Goal: Information Seeking & Learning: Find specific page/section

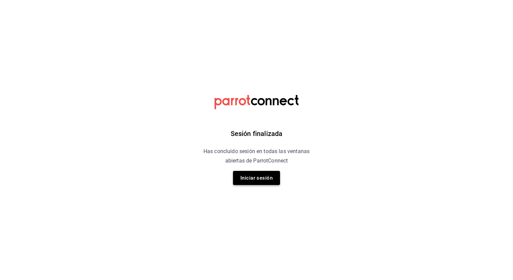
click at [251, 178] on button "Iniciar sesión" at bounding box center [256, 178] width 47 height 14
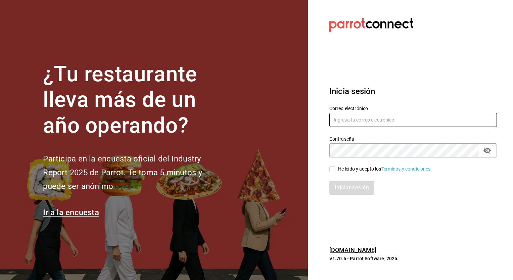
type input "cynthia.villarreal@grupocosteno.com"
click at [333, 169] on input "He leído y acepto los Términos y condiciones." at bounding box center [333, 169] width 6 height 6
checkbox input "true"
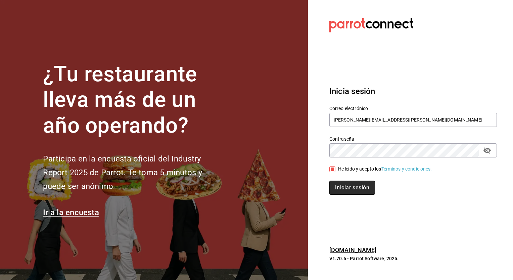
click at [347, 189] on button "Iniciar sesión" at bounding box center [353, 188] width 46 height 14
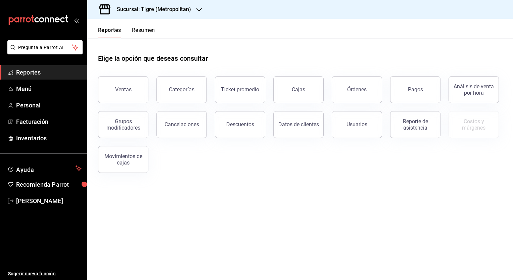
click at [152, 6] on h3 "Sucursal: Tigre (Metropolitan)" at bounding box center [152, 9] width 80 height 8
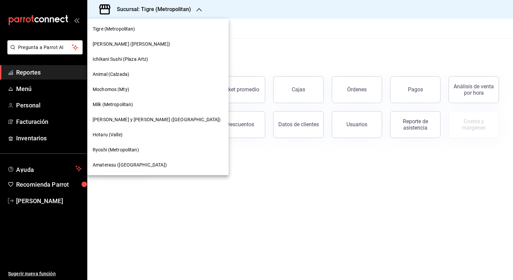
click at [114, 120] on span "[PERSON_NAME] y [PERSON_NAME] ([GEOGRAPHIC_DATA])" at bounding box center [157, 119] width 128 height 7
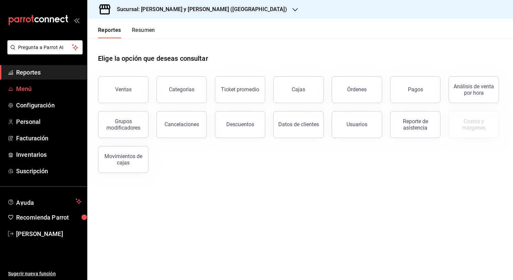
click at [28, 85] on span "Menú" at bounding box center [49, 88] width 66 height 9
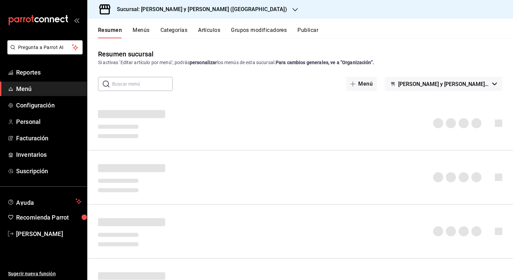
click at [204, 29] on button "Artículos" at bounding box center [209, 32] width 22 height 11
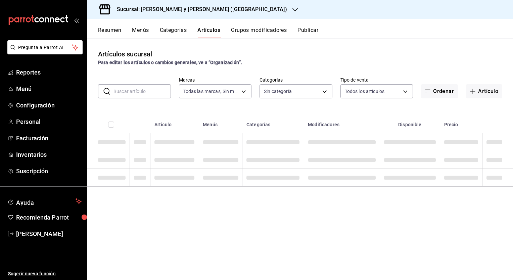
type input "5c4b5436-b9cd-4a1a-b4e8-85329c7394cf"
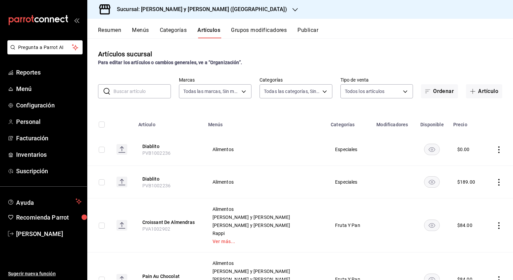
type input "463cbe58-69f9-49c2-85c9-e7a3a82fd125,93b19971-b18f-4184-ad12-5f617cec116c,3e3b7…"
click at [128, 94] on input "text" at bounding box center [142, 91] width 57 height 13
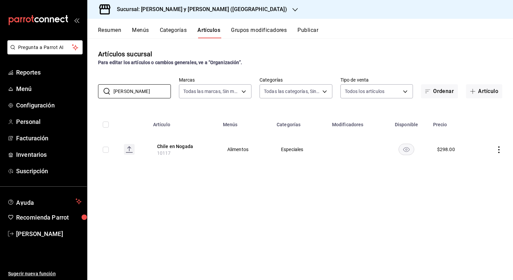
type input "[PERSON_NAME]"
click at [147, 3] on div "Sucursal: [PERSON_NAME] y [PERSON_NAME] ([GEOGRAPHIC_DATA])" at bounding box center [197, 9] width 208 height 19
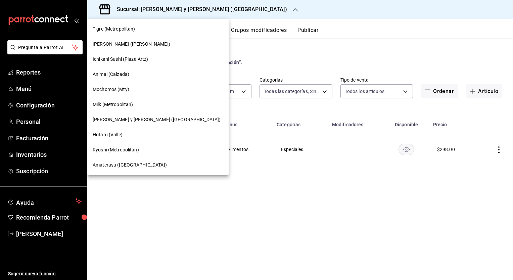
click at [111, 167] on span "Amaterasu ([GEOGRAPHIC_DATA])" at bounding box center [130, 165] width 74 height 7
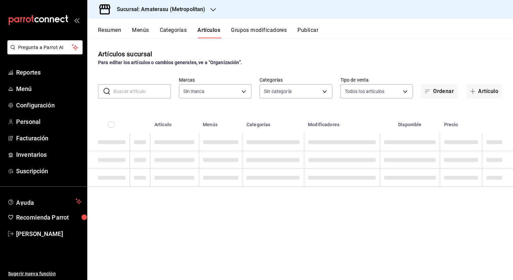
type input "087d9878-8a04-48ff-ab24-0b3ef0fdf69f,f9a59ea1-282a-4f27-8dee-44d2a5bc8fe2,3473a…"
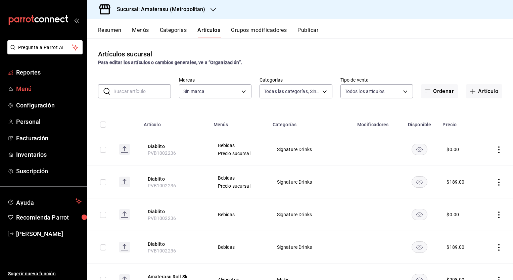
type input "e4cd7fcb-d45b-43ae-a99f-ad4ccfcd9032,f3afaab8-8c3d-4e49-a299-af9bdf6027b2"
click at [26, 87] on span "Menú" at bounding box center [49, 88] width 66 height 9
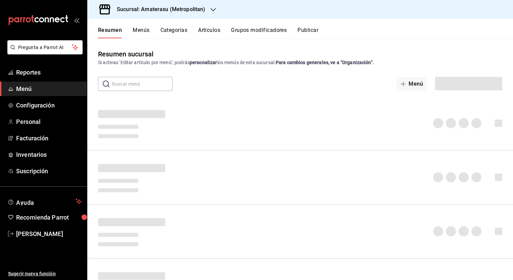
click at [203, 31] on button "Artículos" at bounding box center [209, 32] width 22 height 11
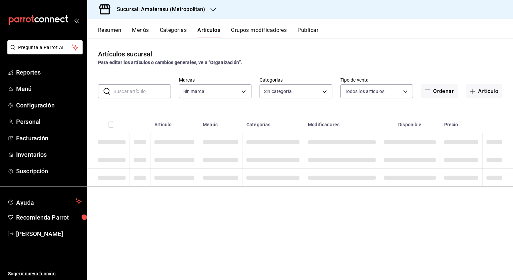
click at [139, 94] on input "text" at bounding box center [142, 91] width 57 height 13
type input "e4cd7fcb-d45b-43ae-a99f-ad4ccfcd9032,f3afaab8-8c3d-4e49-a299-af9bdf6027b2"
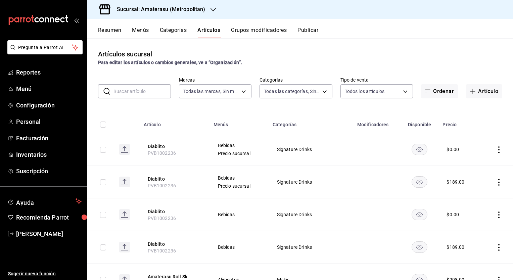
type input "087d9878-8a04-48ff-ab24-0b3ef0fdf69f,f9a59ea1-282a-4f27-8dee-44d2a5bc8fe2,3473a…"
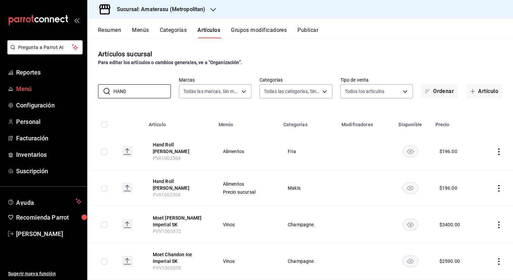
drag, startPoint x: 133, startPoint y: 91, endPoint x: 71, endPoint y: 87, distance: 62.3
click at [71, 87] on div "Pregunta a Parrot AI Reportes Menú Configuración Personal Facturación Inventari…" at bounding box center [256, 140] width 513 height 280
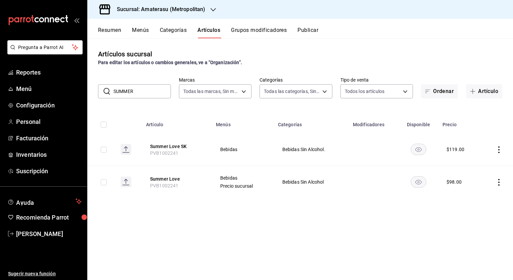
drag, startPoint x: 137, startPoint y: 90, endPoint x: 133, endPoint y: 90, distance: 4.4
click at [133, 90] on input "SUMMER" at bounding box center [142, 91] width 57 height 13
click at [143, 92] on input "SUMMER" at bounding box center [142, 91] width 57 height 13
drag, startPoint x: 143, startPoint y: 92, endPoint x: 101, endPoint y: 92, distance: 42.0
click at [101, 92] on div "​ SUMMER ​" at bounding box center [134, 91] width 73 height 14
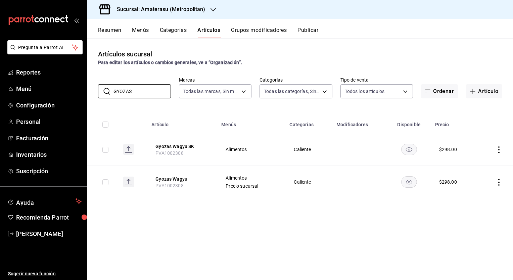
drag, startPoint x: 135, startPoint y: 92, endPoint x: 69, endPoint y: 97, distance: 66.7
click at [72, 93] on div "Pregunta a Parrot AI Reportes Menú Configuración Personal Facturación Inventari…" at bounding box center [256, 140] width 513 height 280
type input "O"
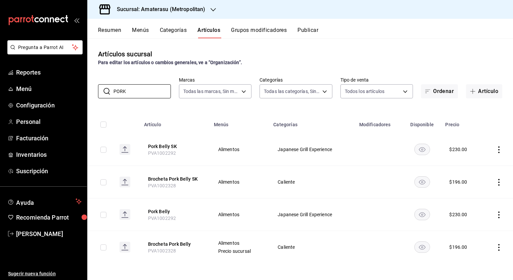
drag, startPoint x: 129, startPoint y: 94, endPoint x: 88, endPoint y: 92, distance: 41.4
click at [88, 92] on div "​ PORK ​ Marcas Todas las marcas, Sin marca e4cd7fcb-d45b-43ae-a99f-ad4ccfcd903…" at bounding box center [300, 88] width 426 height 22
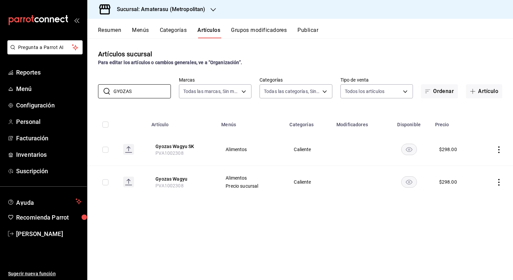
drag, startPoint x: 137, startPoint y: 92, endPoint x: 96, endPoint y: 96, distance: 41.2
click at [97, 95] on div "​ GYOZAS ​ Marcas Todas las marcas, Sin marca e4cd7fcb-d45b-43ae-a99f-ad4ccfcd9…" at bounding box center [300, 88] width 426 height 22
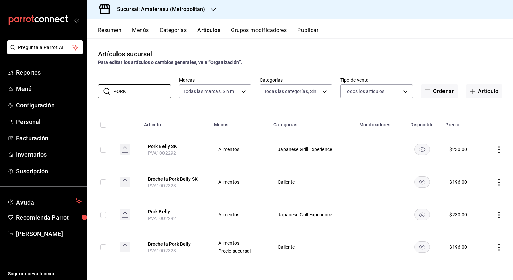
type input "PORK"
click at [239, 89] on body "Pregunta a Parrot AI Reportes Menú Configuración Personal Facturación Inventari…" at bounding box center [256, 140] width 513 height 280
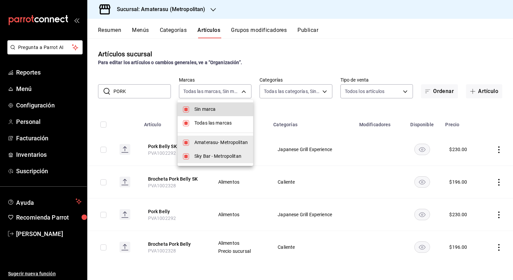
click at [204, 144] on span "Amaterasu- Metropolitan" at bounding box center [221, 142] width 53 height 7
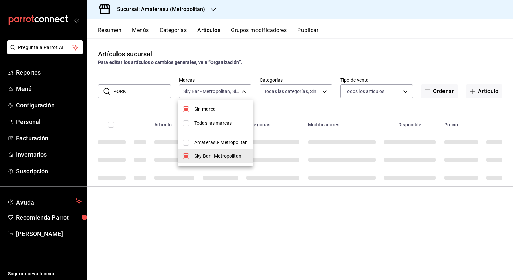
type input "f3afaab8-8c3d-4e49-a299-af9bdf6027b2"
checkbox input "false"
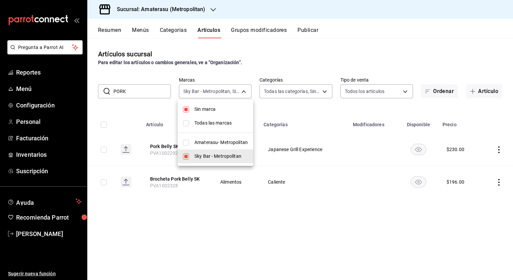
click at [137, 92] on div at bounding box center [256, 140] width 513 height 280
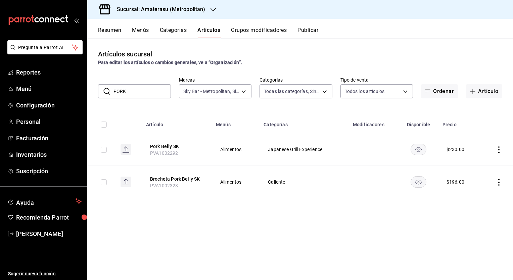
click at [131, 93] on input "PORK" at bounding box center [142, 91] width 57 height 13
type input "P"
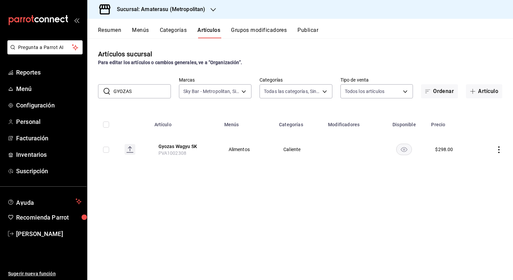
click at [142, 92] on input "GYOZAS" at bounding box center [142, 91] width 57 height 13
type input "G"
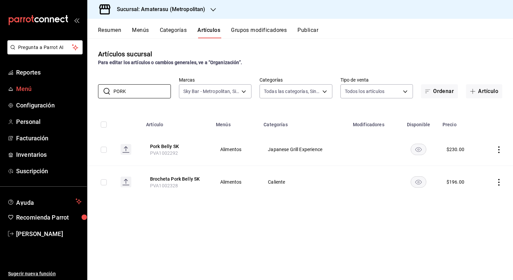
drag, startPoint x: 135, startPoint y: 90, endPoint x: 75, endPoint y: 93, distance: 59.9
click at [78, 91] on div "Pregunta a Parrot AI Reportes Menú Configuración Personal Facturación Inventari…" at bounding box center [256, 140] width 513 height 280
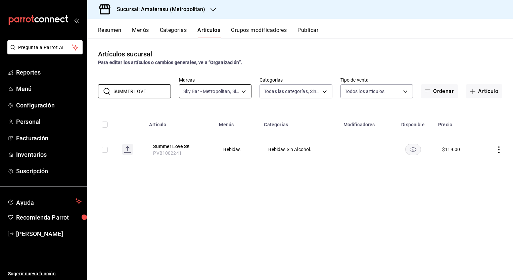
type input "SUMMER LOVE"
click at [243, 89] on body "Pregunta a Parrot AI Reportes Menú Configuración Personal Facturación Inventari…" at bounding box center [256, 140] width 513 height 280
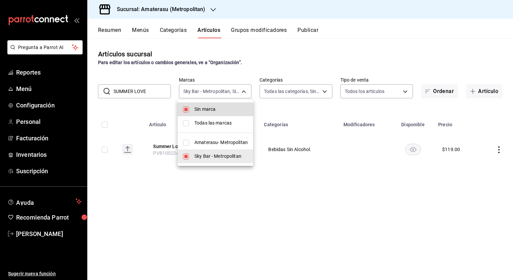
click at [198, 141] on span "Amaterasu- Metropolitan" at bounding box center [221, 142] width 53 height 7
type input "f3afaab8-8c3d-4e49-a299-af9bdf6027b2,e4cd7fcb-d45b-43ae-a99f-ad4ccfcd9032"
checkbox input "true"
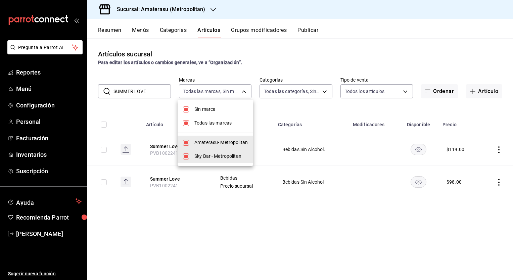
drag, startPoint x: 150, startPoint y: 91, endPoint x: 99, endPoint y: 89, distance: 50.8
click at [99, 89] on div at bounding box center [256, 140] width 513 height 280
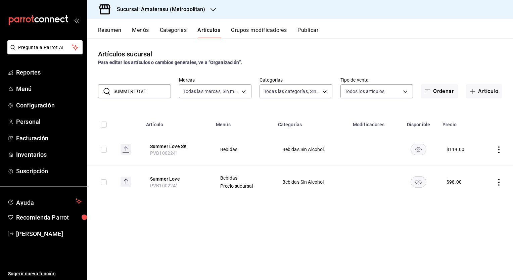
click at [145, 92] on input "SUMMER LOVE" at bounding box center [142, 91] width 57 height 13
drag, startPoint x: 147, startPoint y: 92, endPoint x: 93, endPoint y: 91, distance: 54.4
click at [93, 91] on div "​ SUMMER LOVE ​ Marcas Todas las marcas, Sin marca f3afaab8-8c3d-4e49-a299-af9b…" at bounding box center [300, 88] width 426 height 22
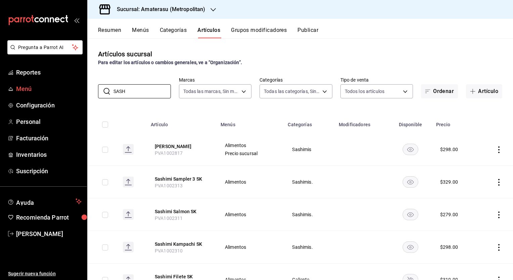
drag, startPoint x: 126, startPoint y: 91, endPoint x: 86, endPoint y: 90, distance: 39.3
click at [86, 90] on div "Pregunta a Parrot AI Reportes Menú Configuración Personal Facturación Inventari…" at bounding box center [256, 140] width 513 height 280
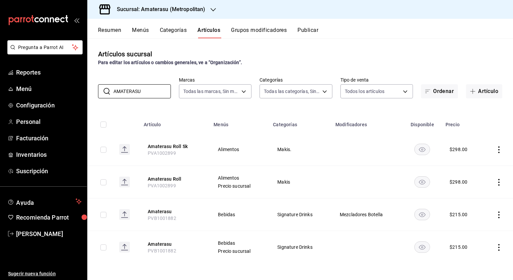
type input "AMATERASU"
click at [25, 87] on span "Menú" at bounding box center [49, 88] width 66 height 9
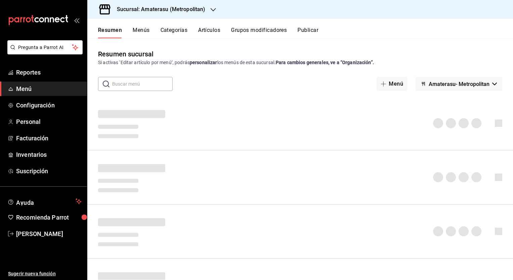
click at [217, 30] on button "Artículos" at bounding box center [209, 32] width 22 height 11
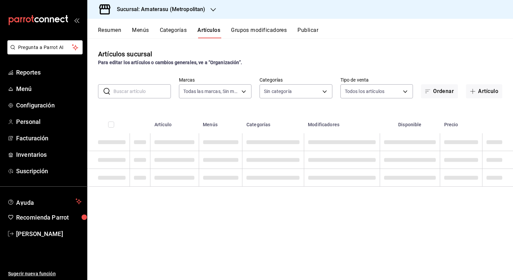
type input "e4cd7fcb-d45b-43ae-a99f-ad4ccfcd9032,f3afaab8-8c3d-4e49-a299-af9bdf6027b2"
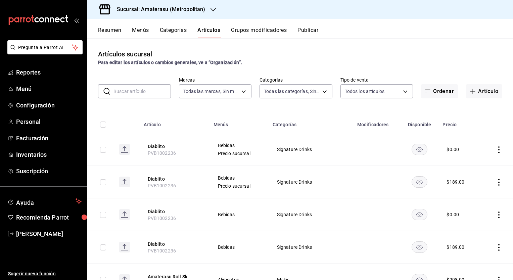
type input "087d9878-8a04-48ff-ab24-0b3ef0fdf69f,f9a59ea1-282a-4f27-8dee-44d2a5bc8fe2,3473a…"
click at [175, 9] on h3 "Sucursal: Amaterasu (Metropolitan)" at bounding box center [159, 9] width 94 height 8
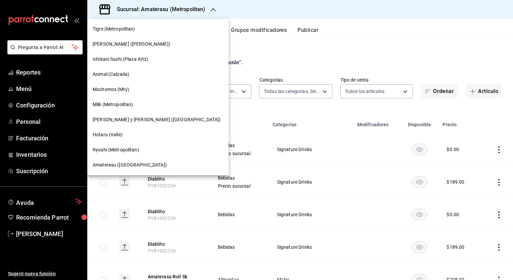
click at [112, 149] on span "Ryoshi (Metropolitan)" at bounding box center [116, 150] width 46 height 7
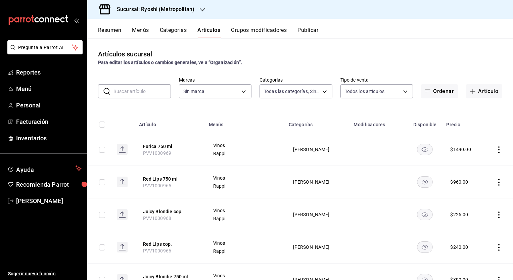
type input "feb80afa-84ca-40b4-b595-bfbaac699c32,812aad81-9313-4289-adaa-71f0113c50cb,f2911…"
type input "afd8f7e0-6441-4225-b079-3ecb6f1759bb,a0f13850-a6cf-4674-87cd-ec670d2b59b9"
